Goal: Information Seeking & Learning: Find specific fact

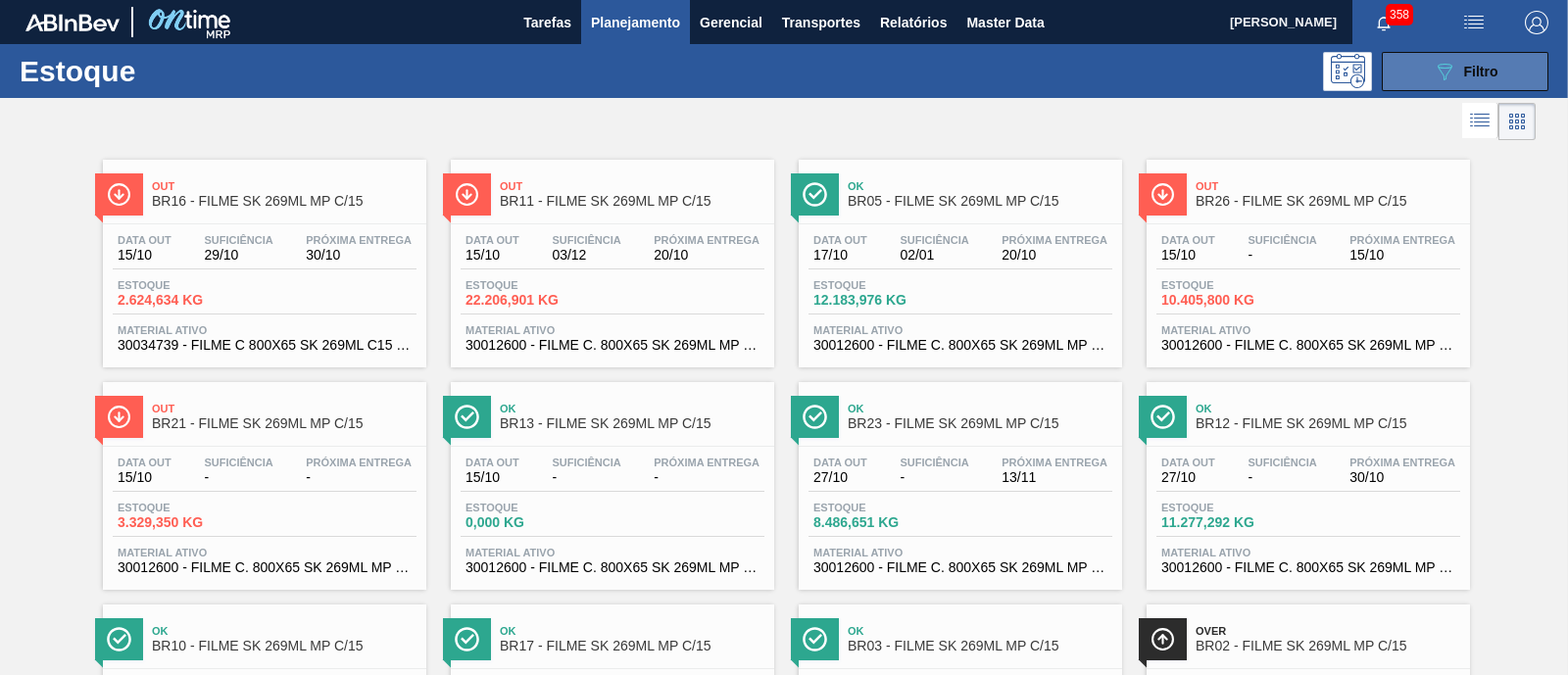
click at [1411, 61] on button "089F7B8B-B2A5-4AFE-B5C0-19BA573D28AC Filtro" at bounding box center [1465, 71] width 167 height 39
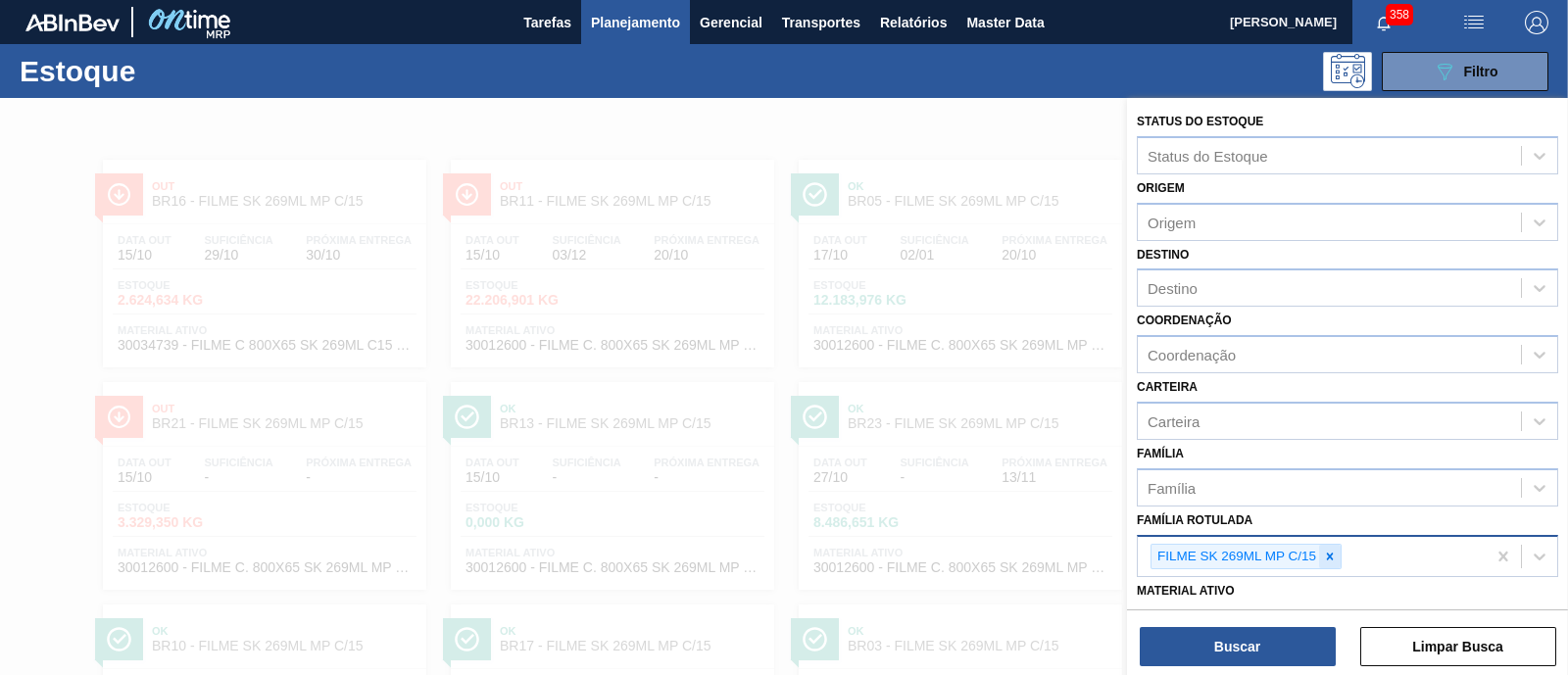
click at [1338, 553] on div at bounding box center [1329, 557] width 22 height 25
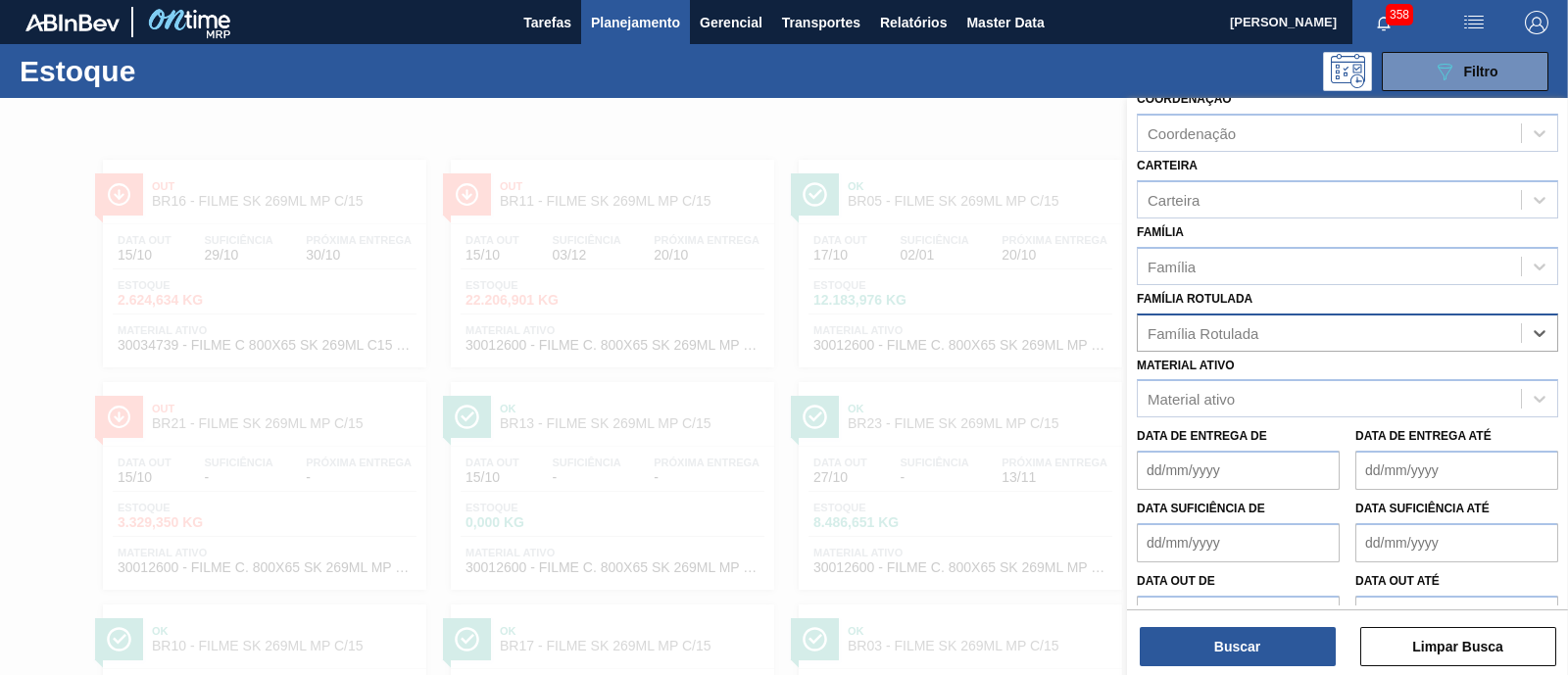
scroll to position [244, 0]
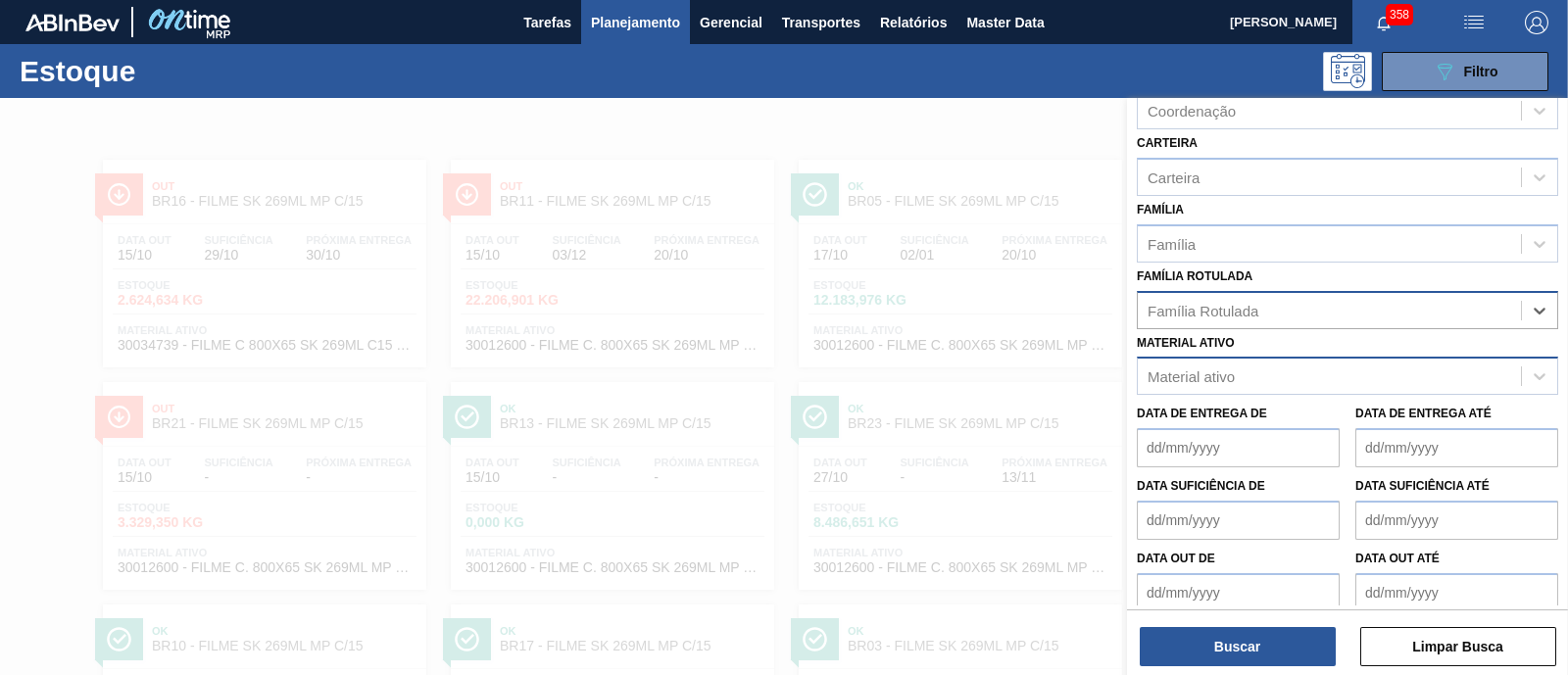
click at [1219, 379] on div "Material ativo" at bounding box center [1328, 377] width 383 height 29
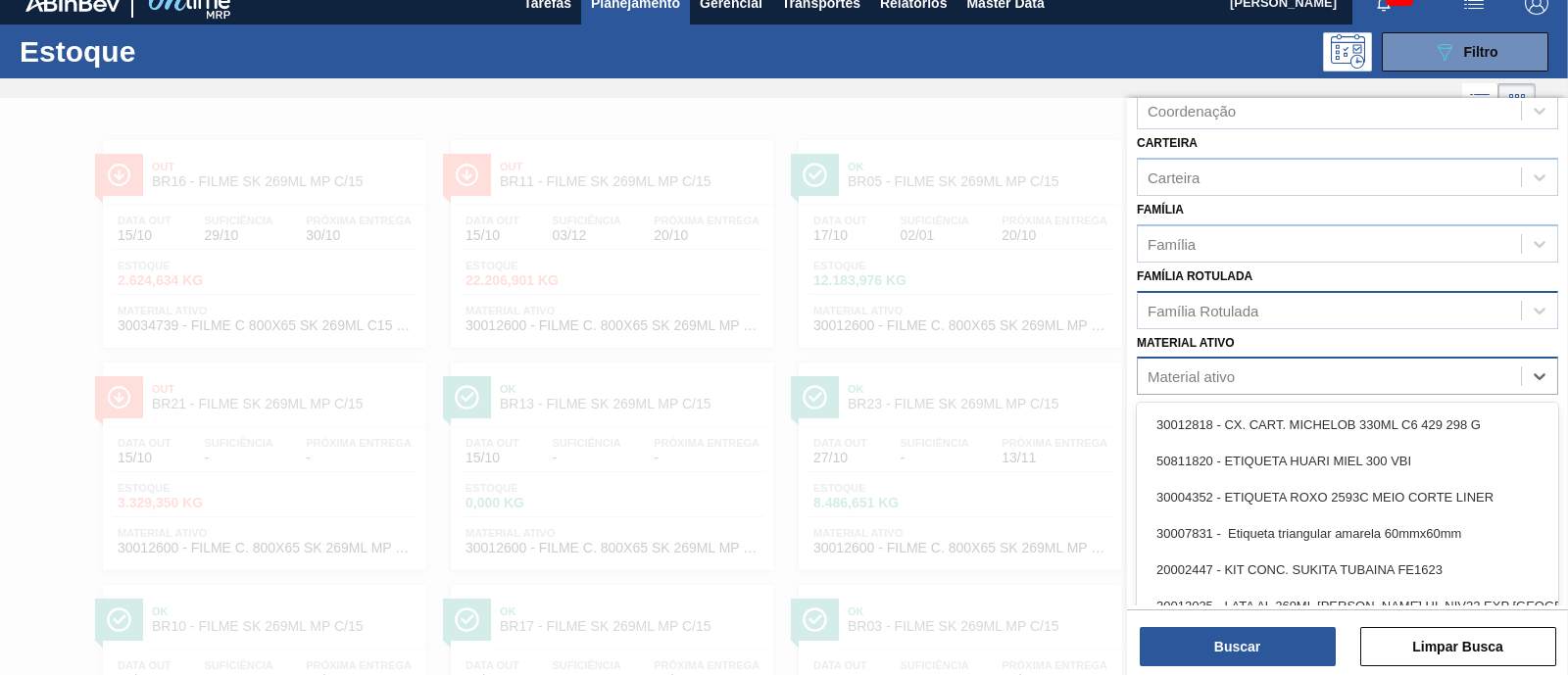
scroll to position [24, 0]
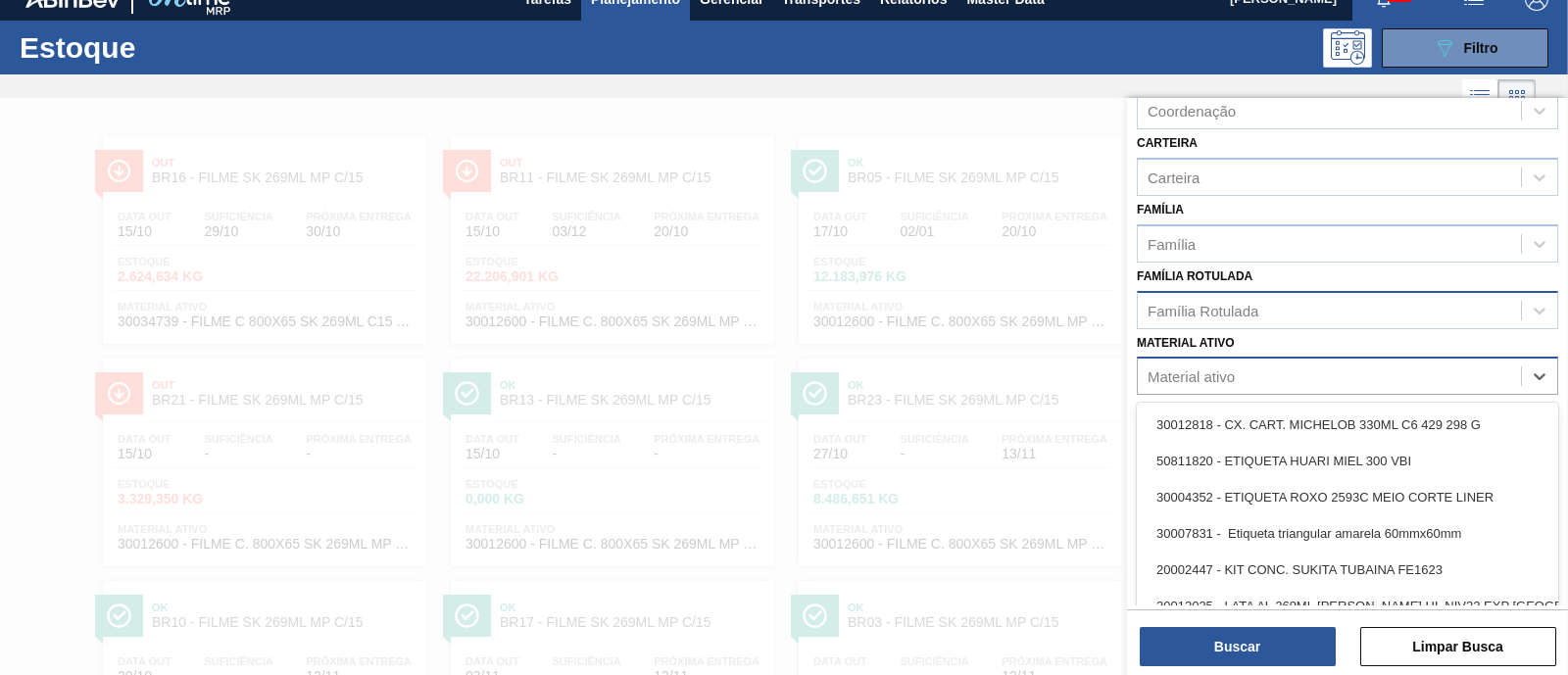
paste ativo "30036914"
type ativo "30036914"
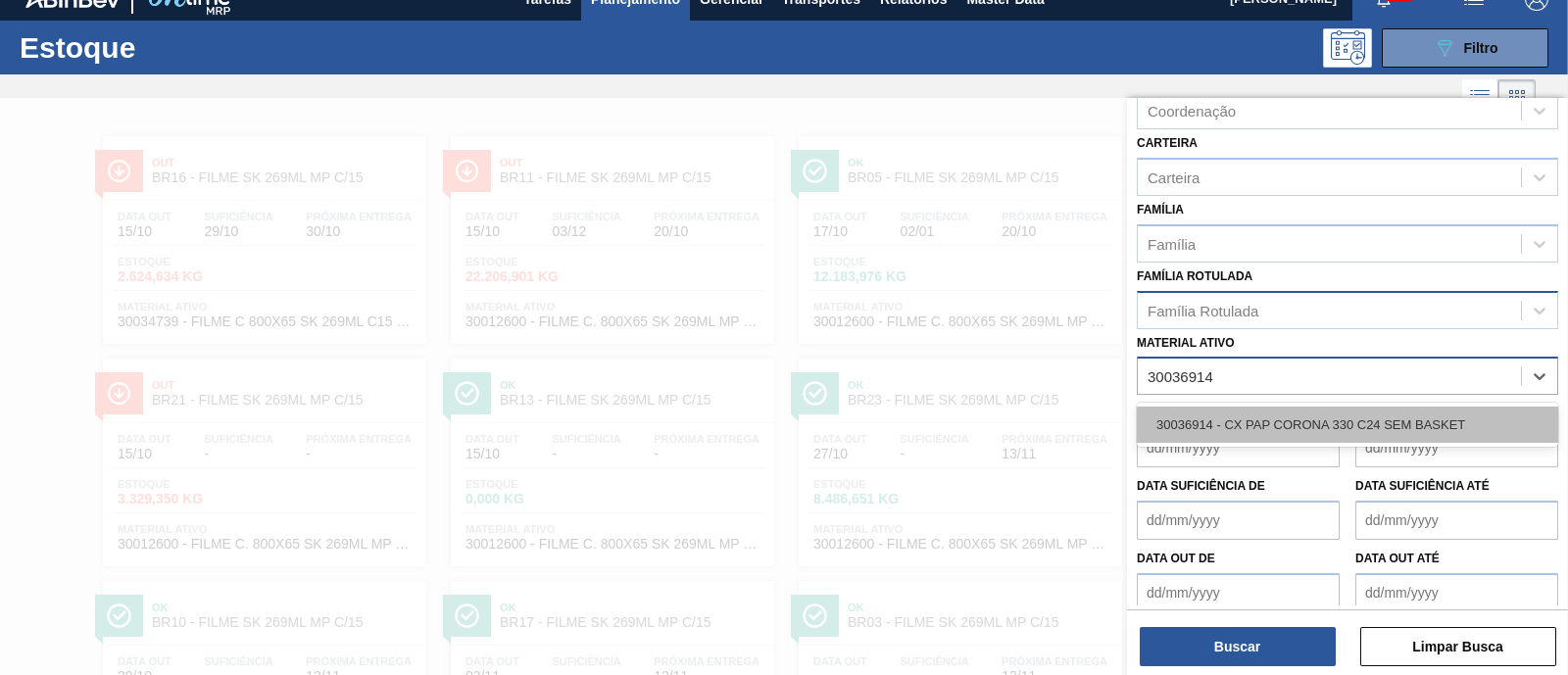
click at [1241, 414] on div "30036914 - CX PAP CORONA 330 C24 SEM BASKET" at bounding box center [1347, 424] width 422 height 36
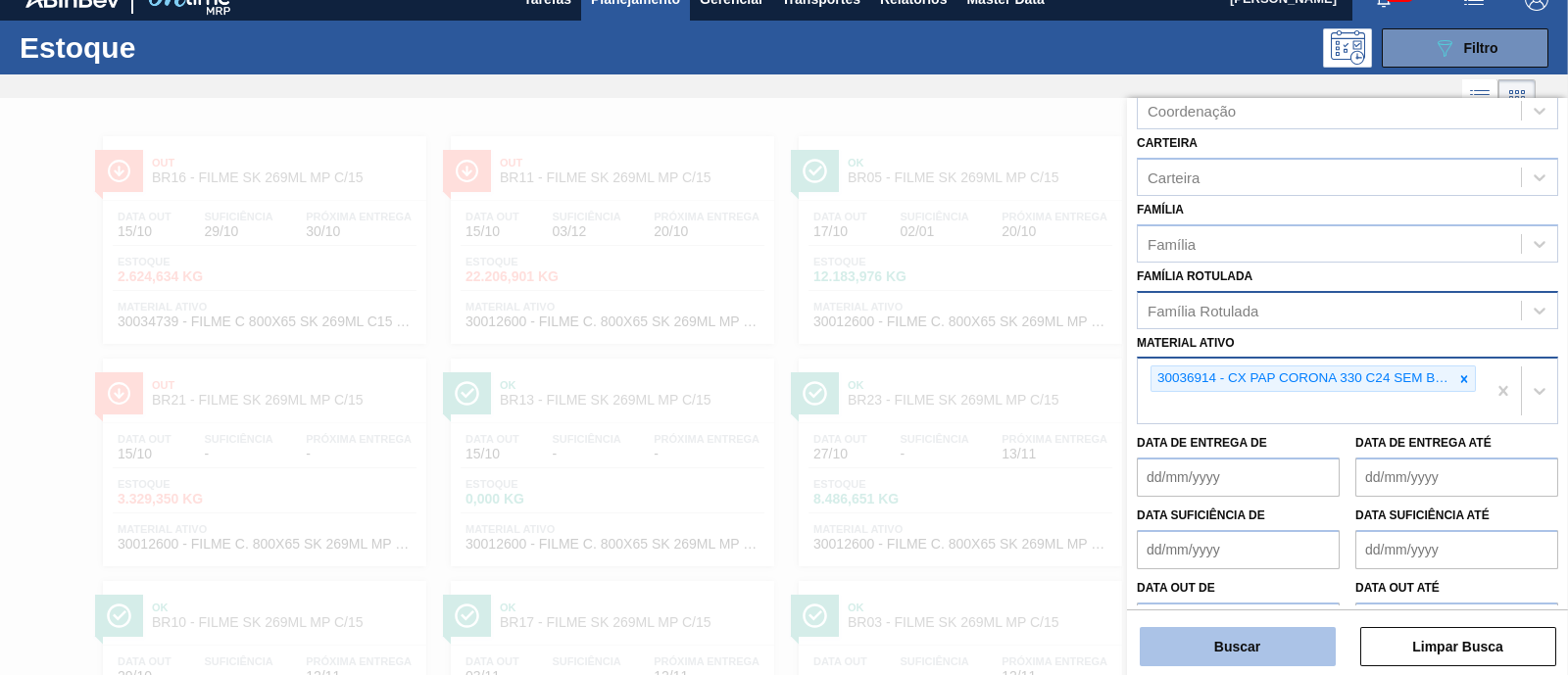
click at [1251, 651] on button "Buscar" at bounding box center [1237, 646] width 196 height 39
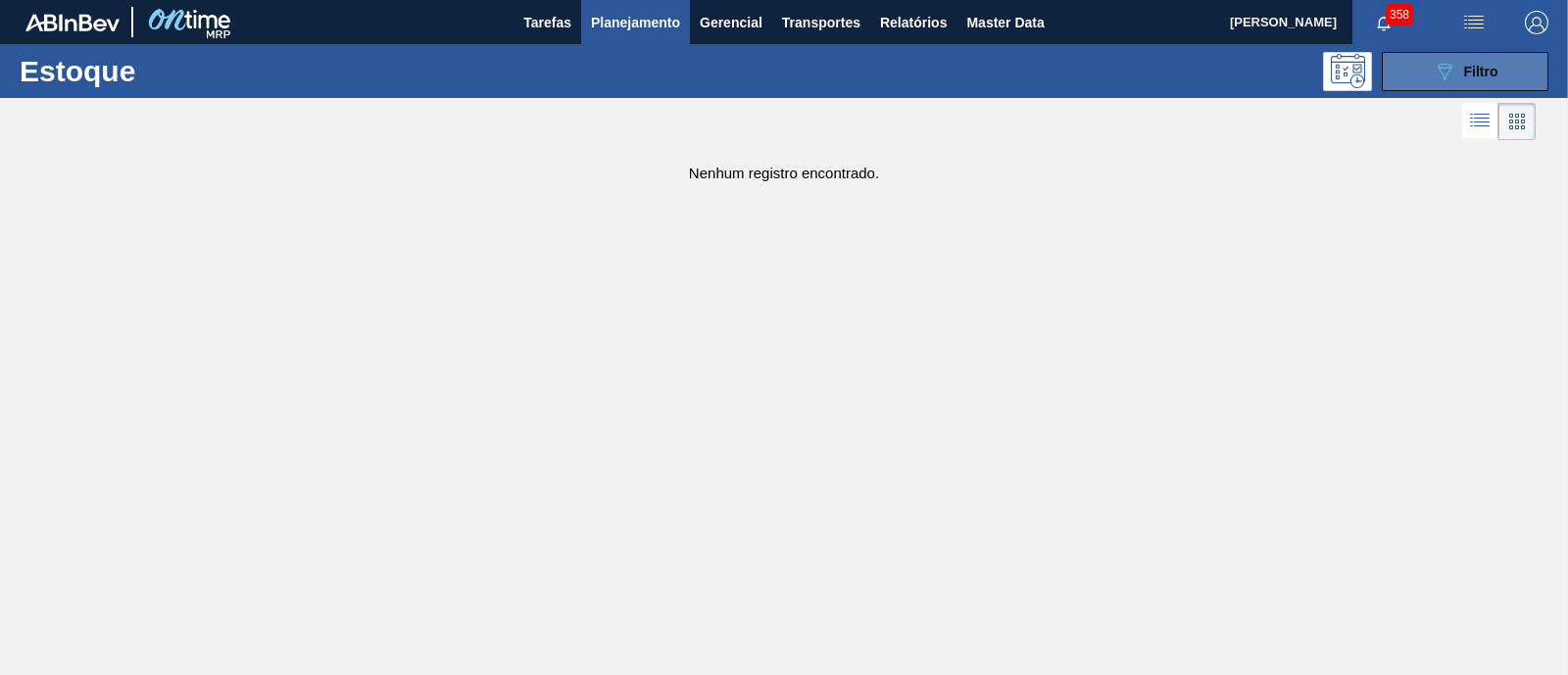
click at [1404, 76] on button "089F7B8B-B2A5-4AFE-B5C0-19BA573D28AC Filtro" at bounding box center [1465, 71] width 167 height 39
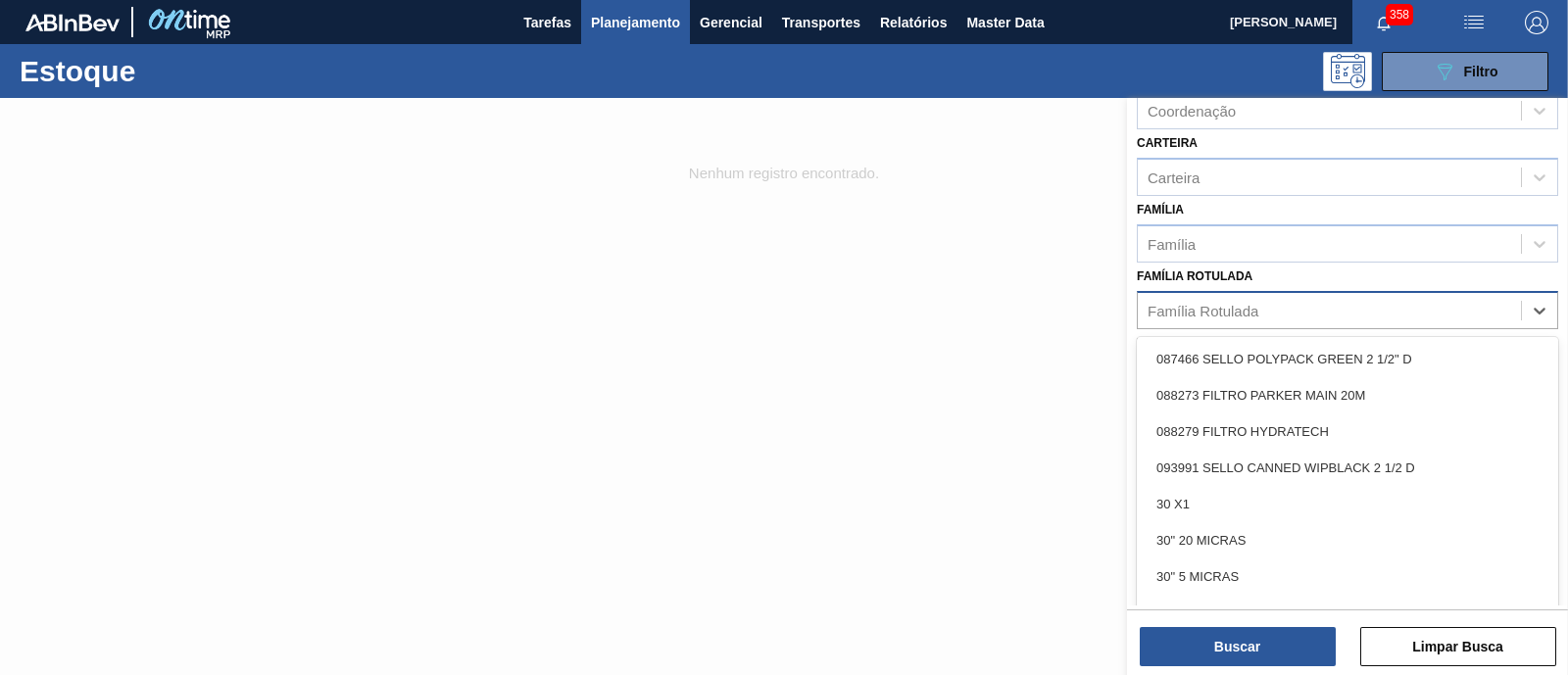
click at [1289, 310] on div "Família Rotulada" at bounding box center [1328, 310] width 383 height 29
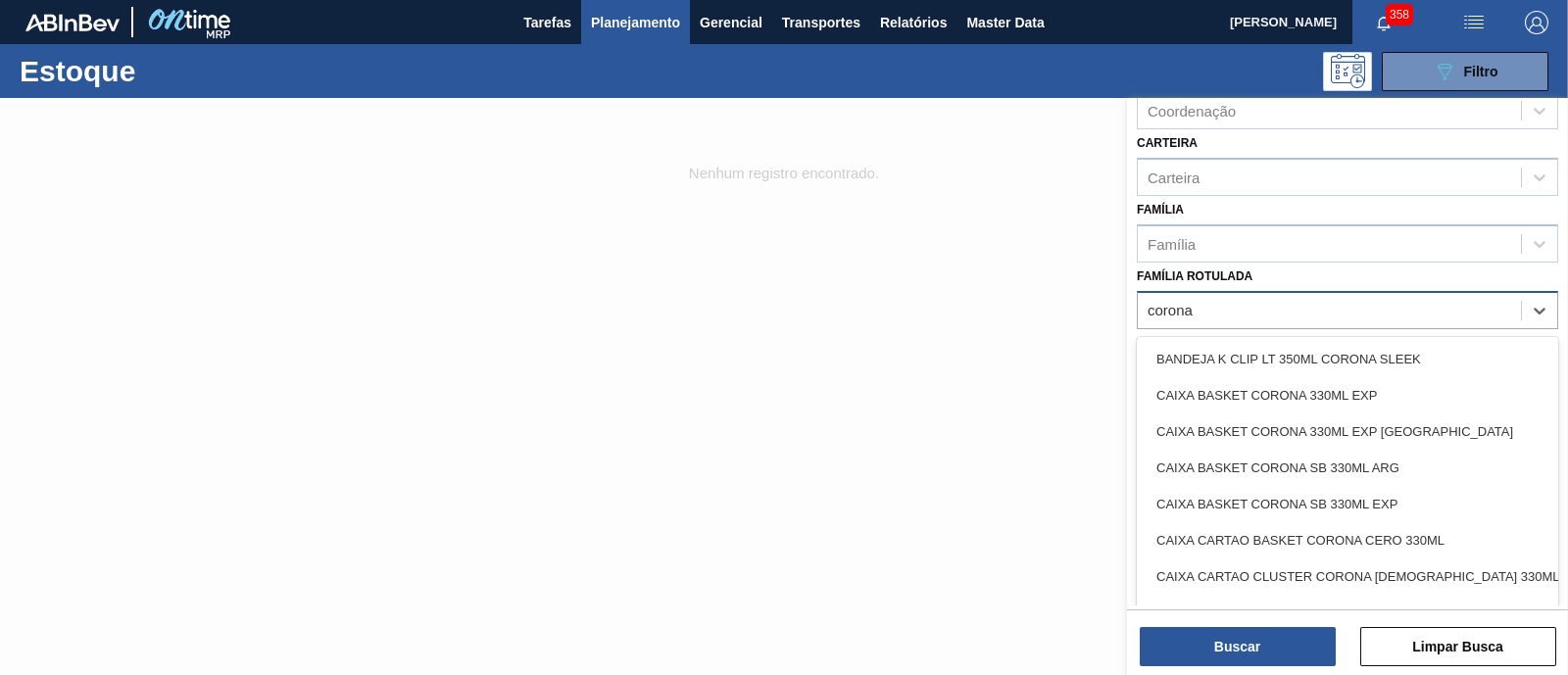
type Rotulada "corona"
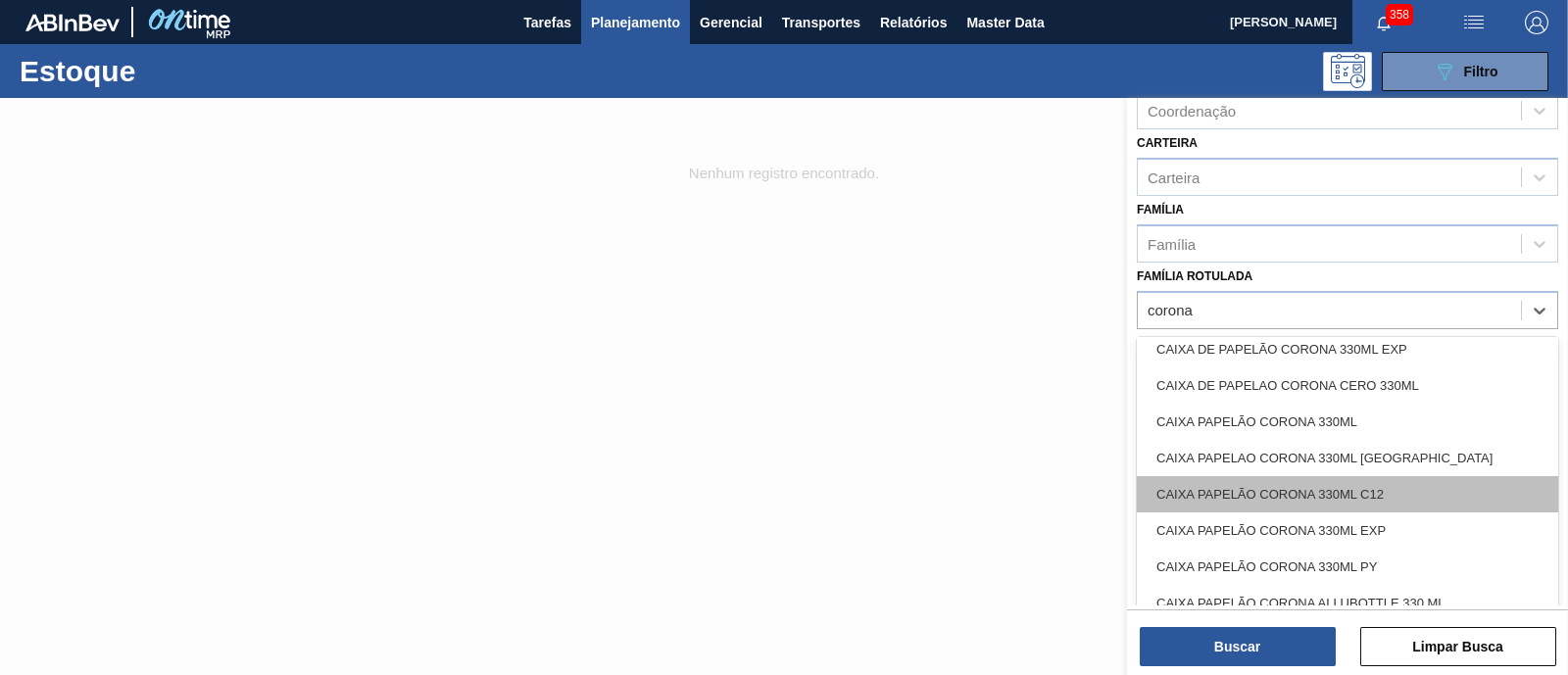
scroll to position [612, 0]
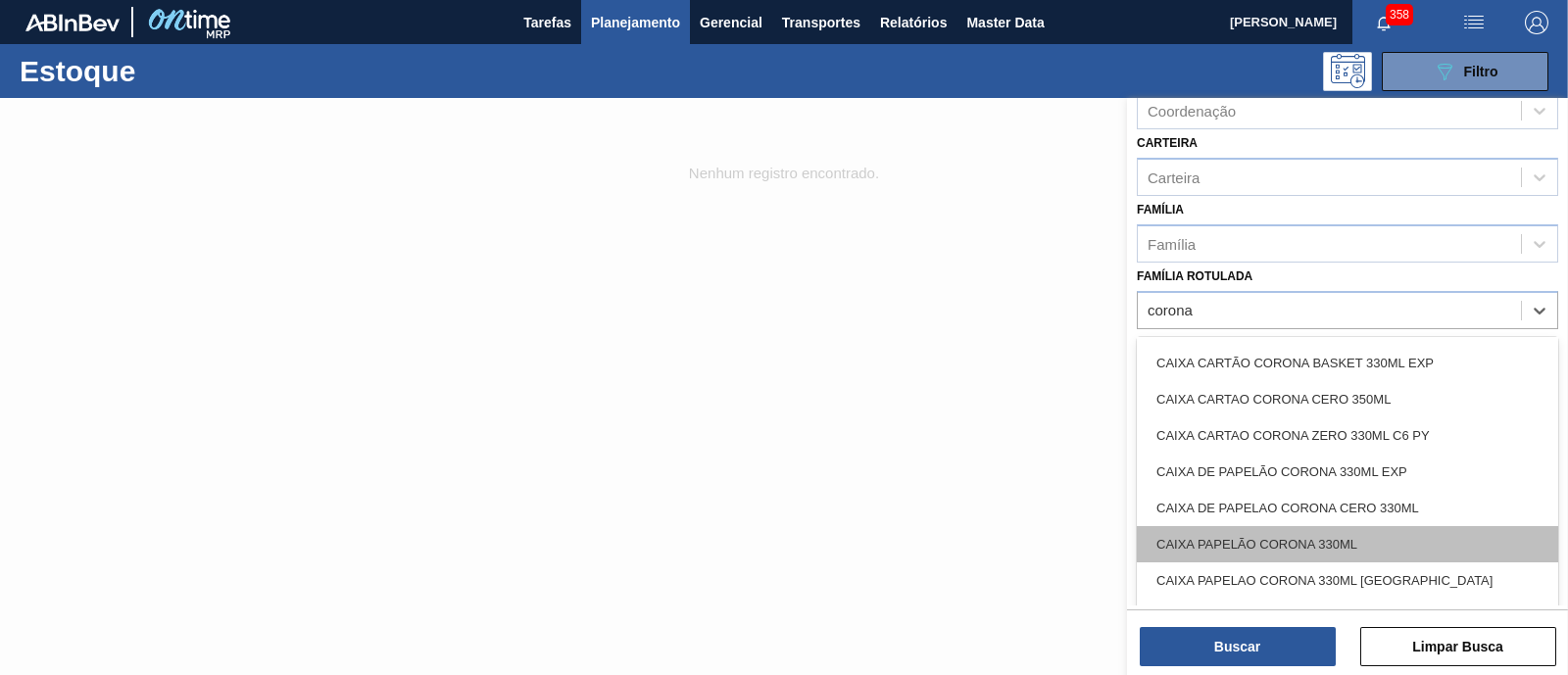
click at [1426, 527] on div "CAIXA PAPELÃO CORONA 330ML" at bounding box center [1347, 544] width 422 height 36
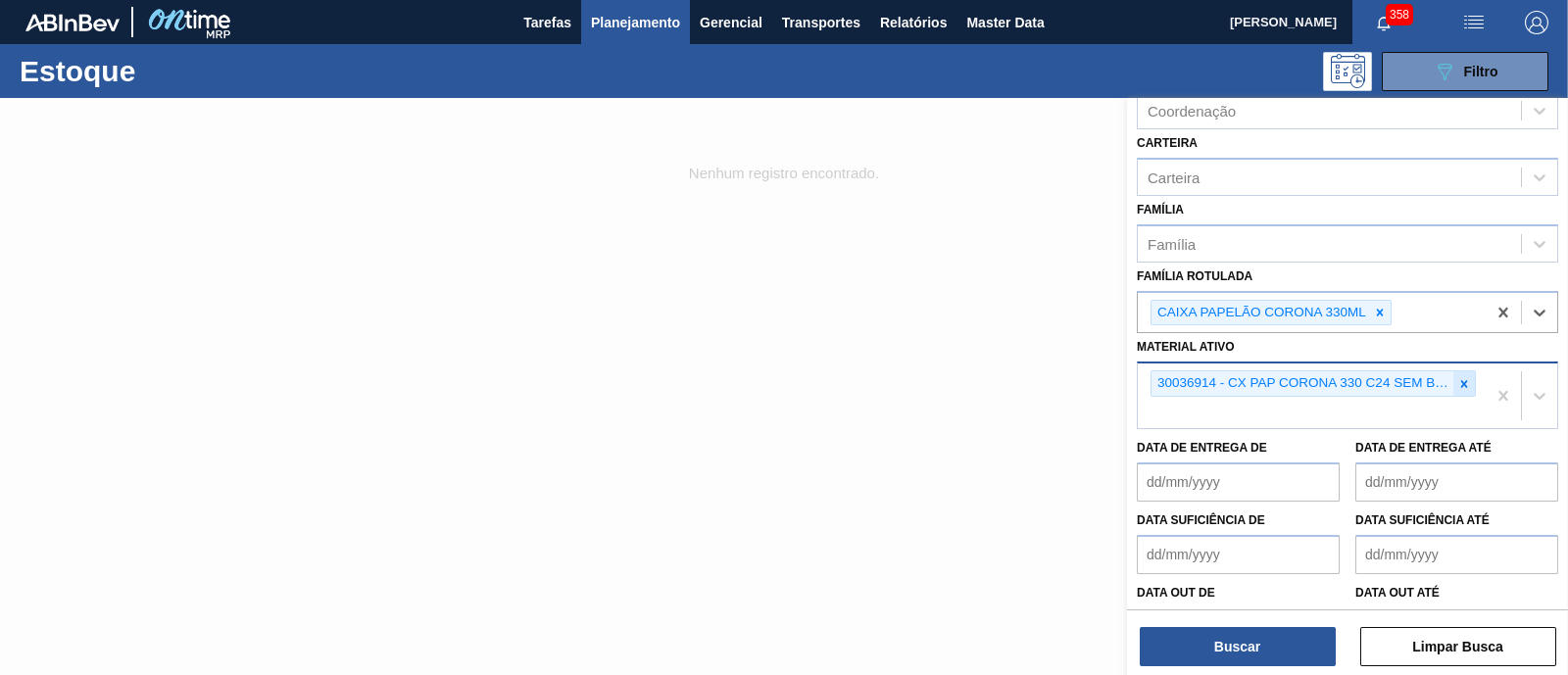
click at [1466, 383] on icon at bounding box center [1464, 384] width 14 height 14
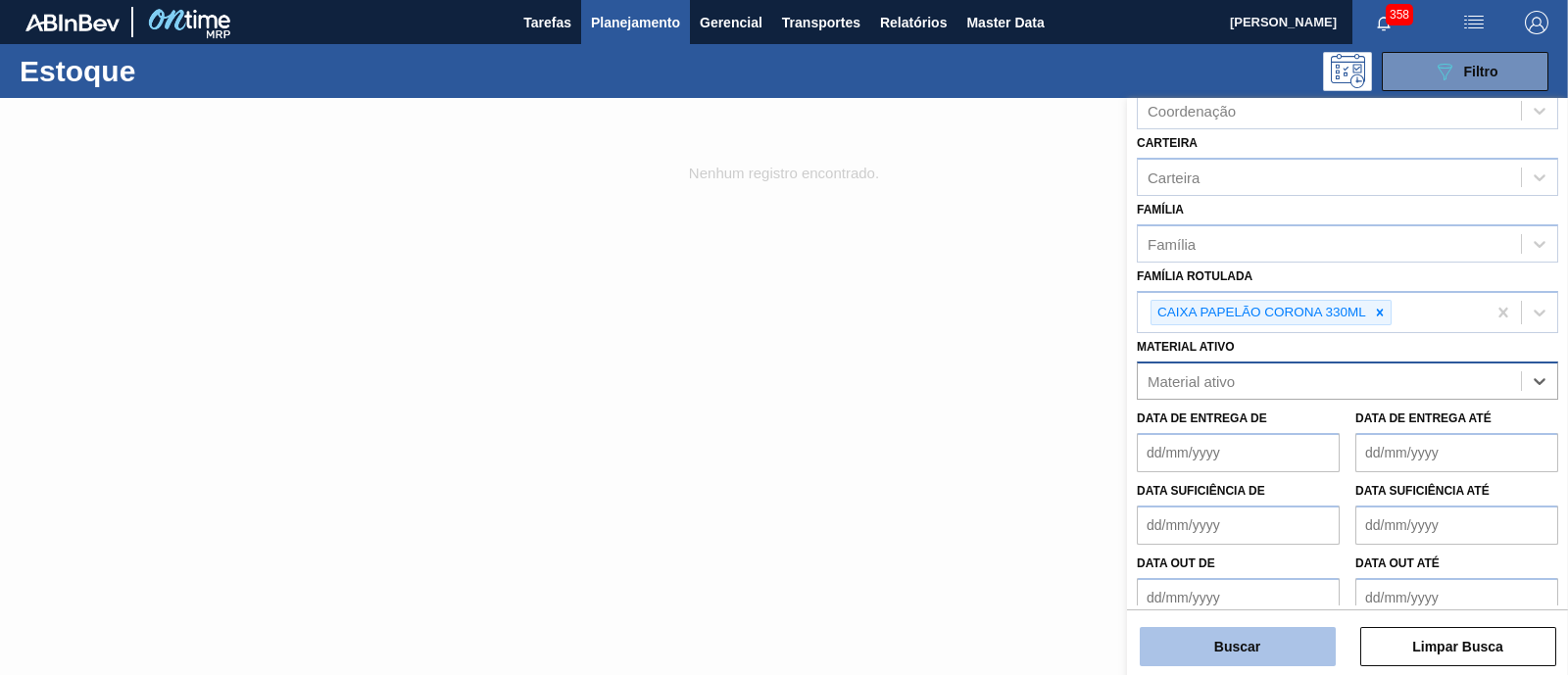
click at [1236, 657] on button "Buscar" at bounding box center [1237, 646] width 196 height 39
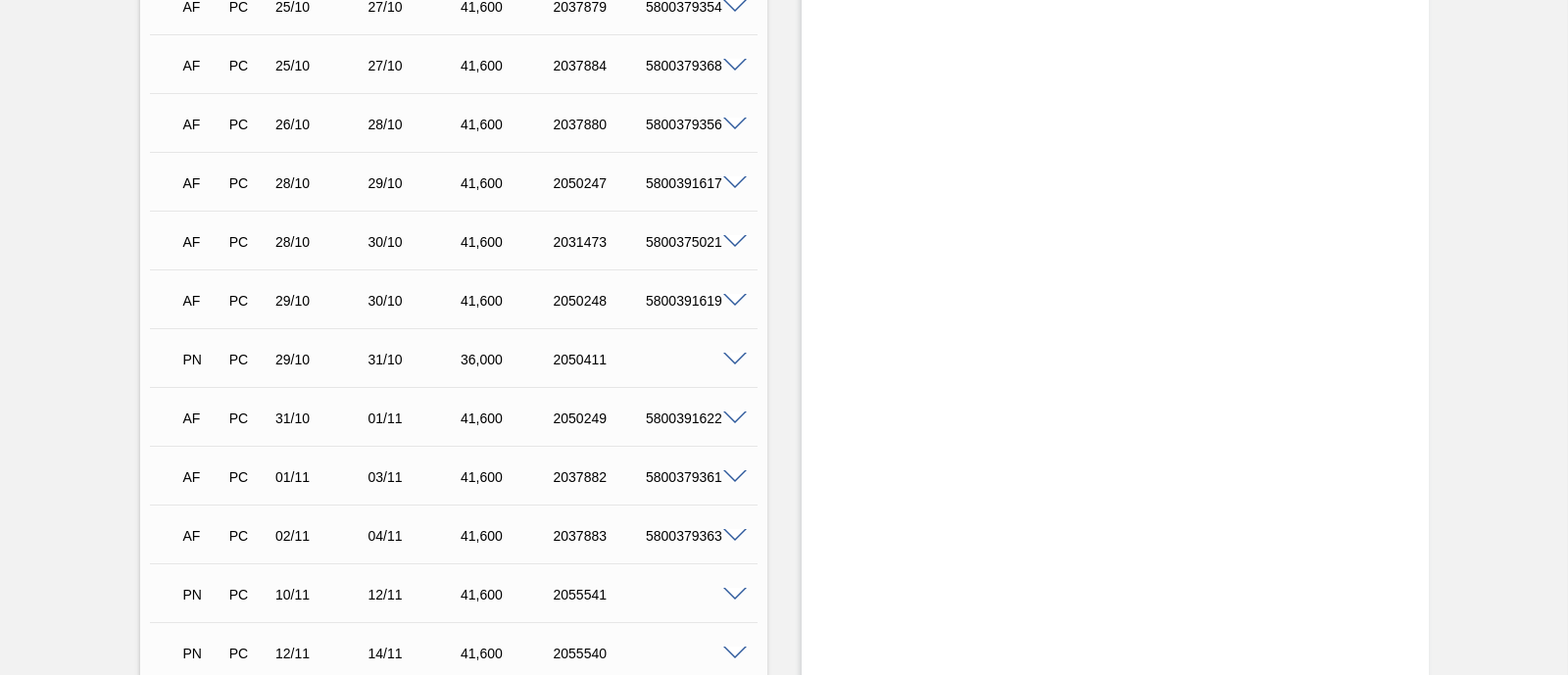
scroll to position [1494, 0]
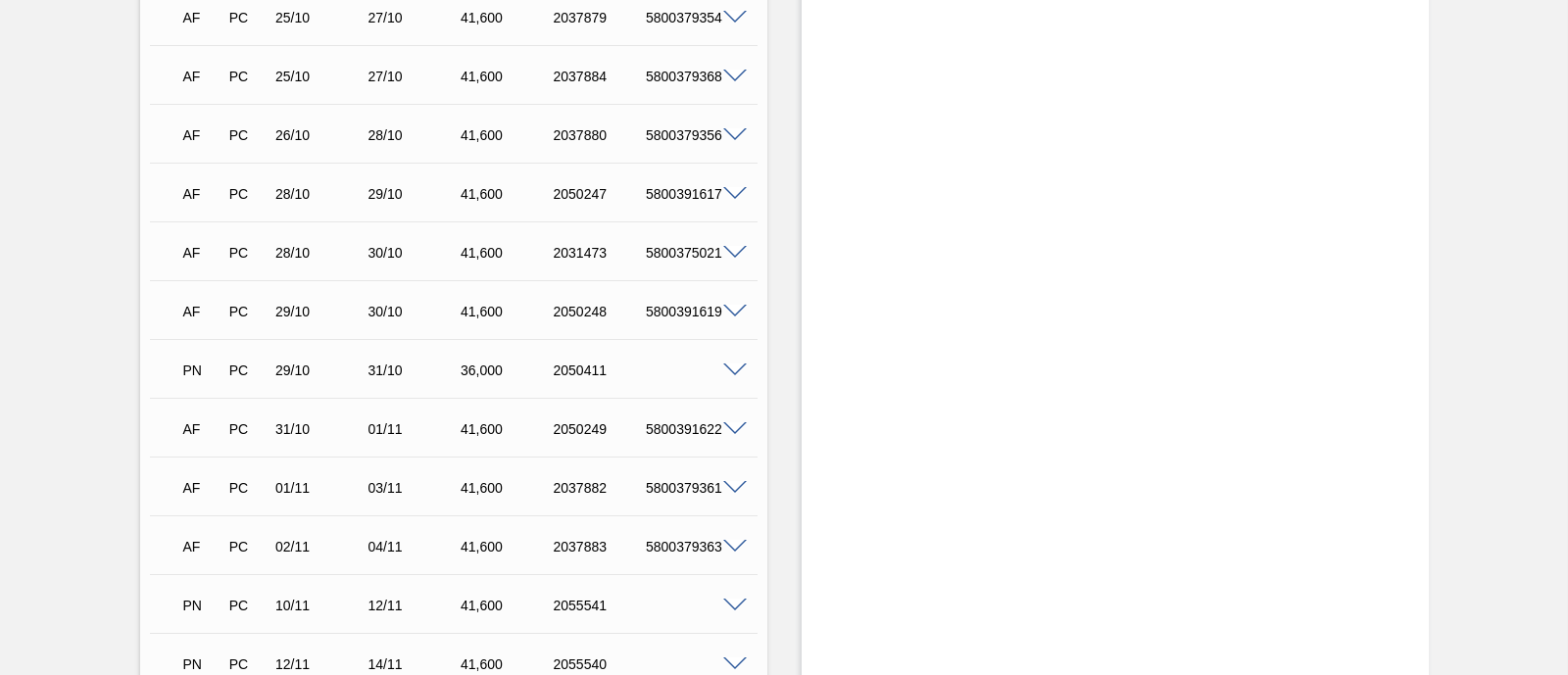
click at [740, 370] on span at bounding box center [735, 371] width 24 height 15
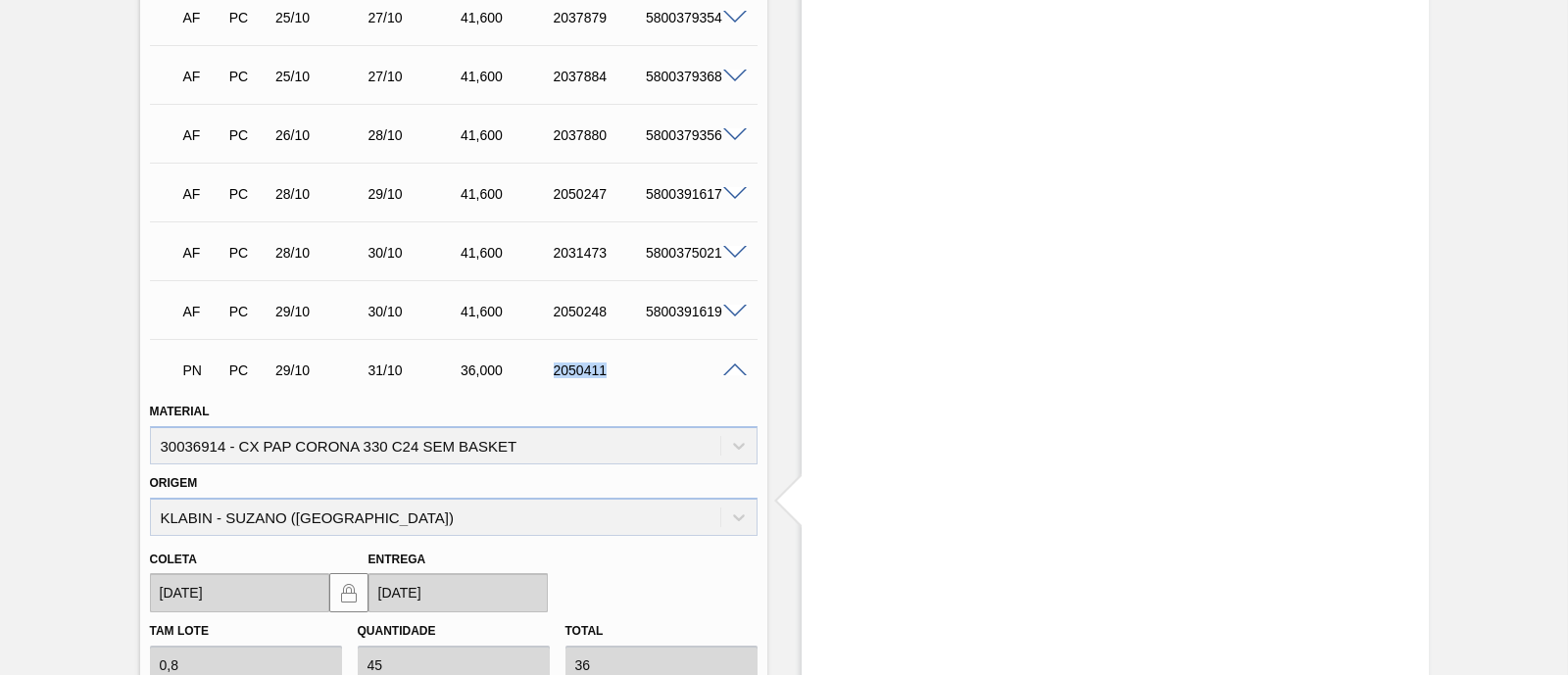
drag, startPoint x: 547, startPoint y: 378, endPoint x: 610, endPoint y: 379, distance: 63.0
click at [610, 378] on div "2050411" at bounding box center [600, 371] width 101 height 16
copy div "2050411"
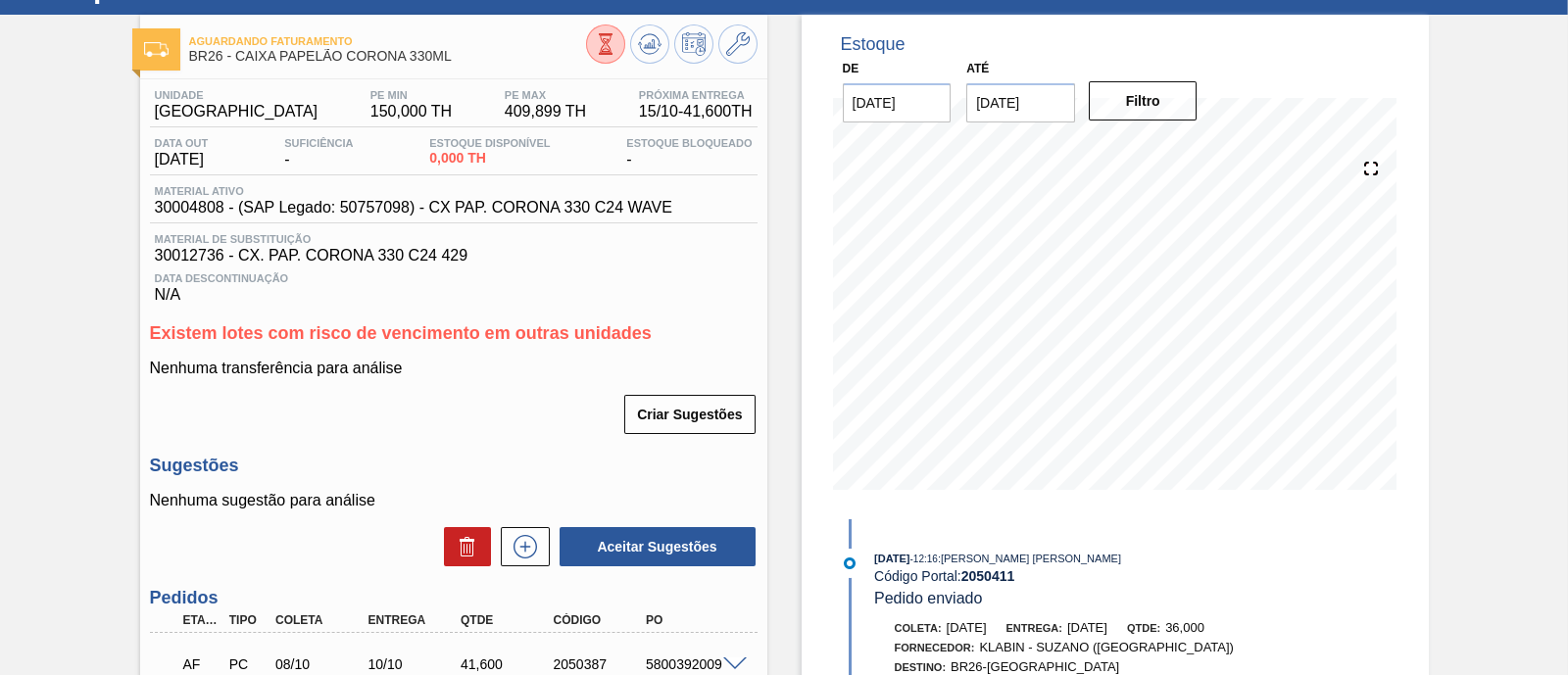
scroll to position [0, 0]
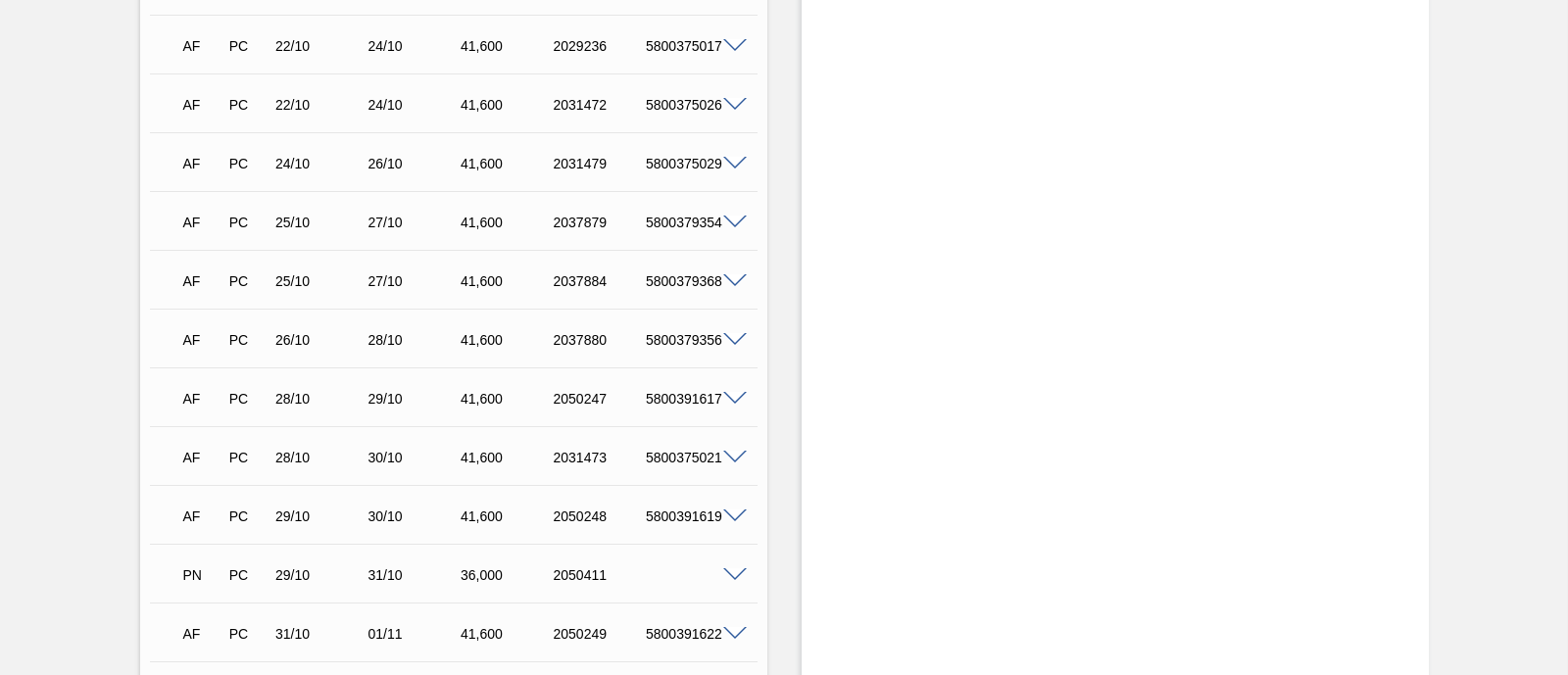
scroll to position [1347, 0]
click at [728, 518] on span at bounding box center [735, 517] width 24 height 15
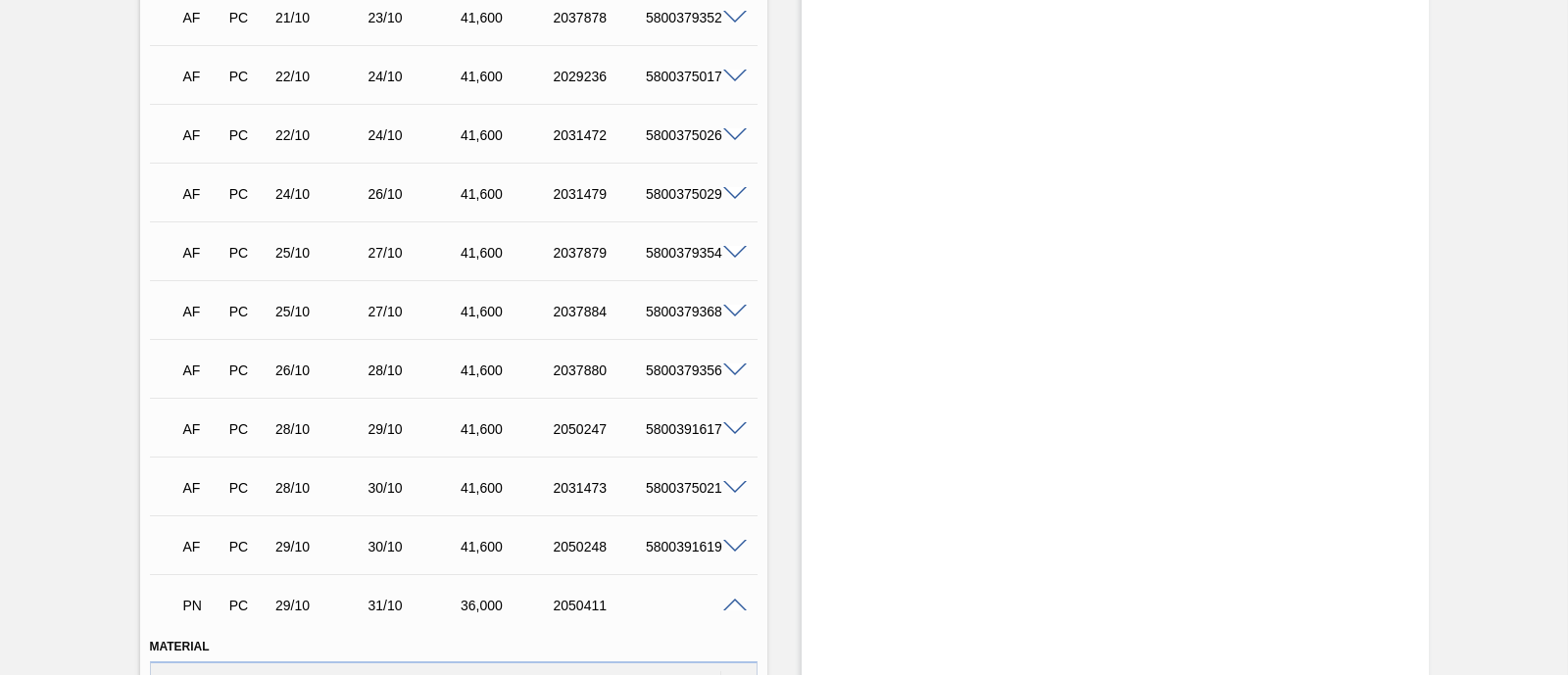
scroll to position [1225, 0]
